Goal: Register for event/course

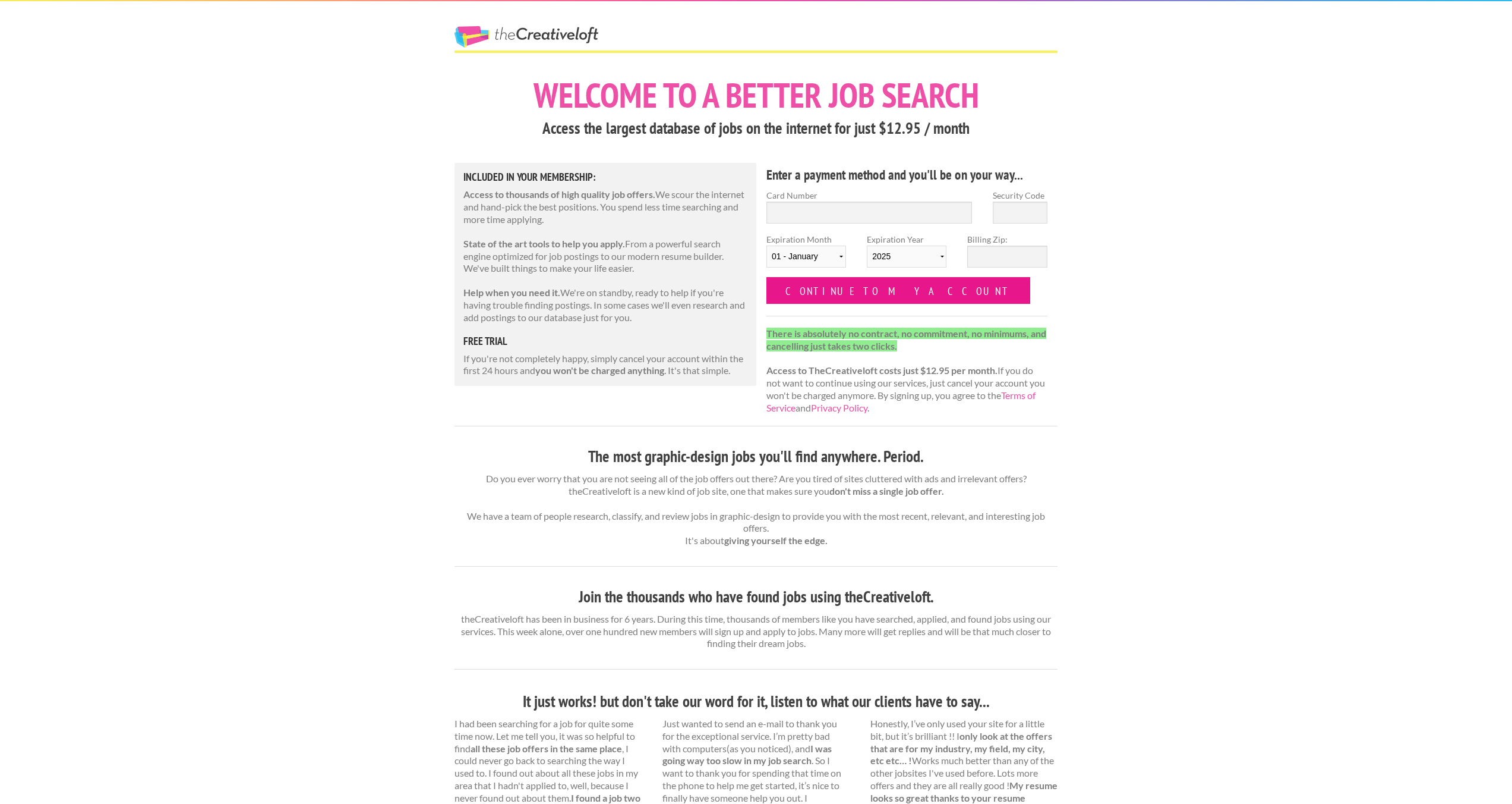
click at [823, 293] on input "Continue to my account" at bounding box center [898, 290] width 264 height 27
